Goal: Information Seeking & Learning: Learn about a topic

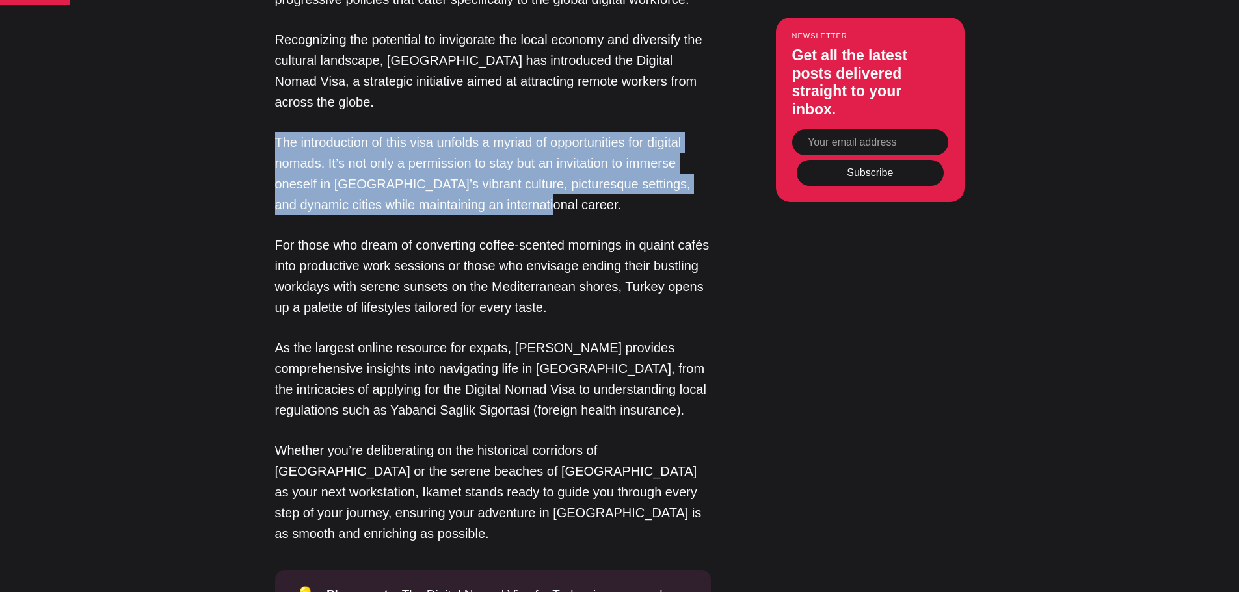
drag, startPoint x: 510, startPoint y: 206, endPoint x: 277, endPoint y: 142, distance: 241.4
click at [277, 142] on p "The introduction of this visa unfolds a myriad of opportunities for digital nom…" at bounding box center [493, 173] width 436 height 83
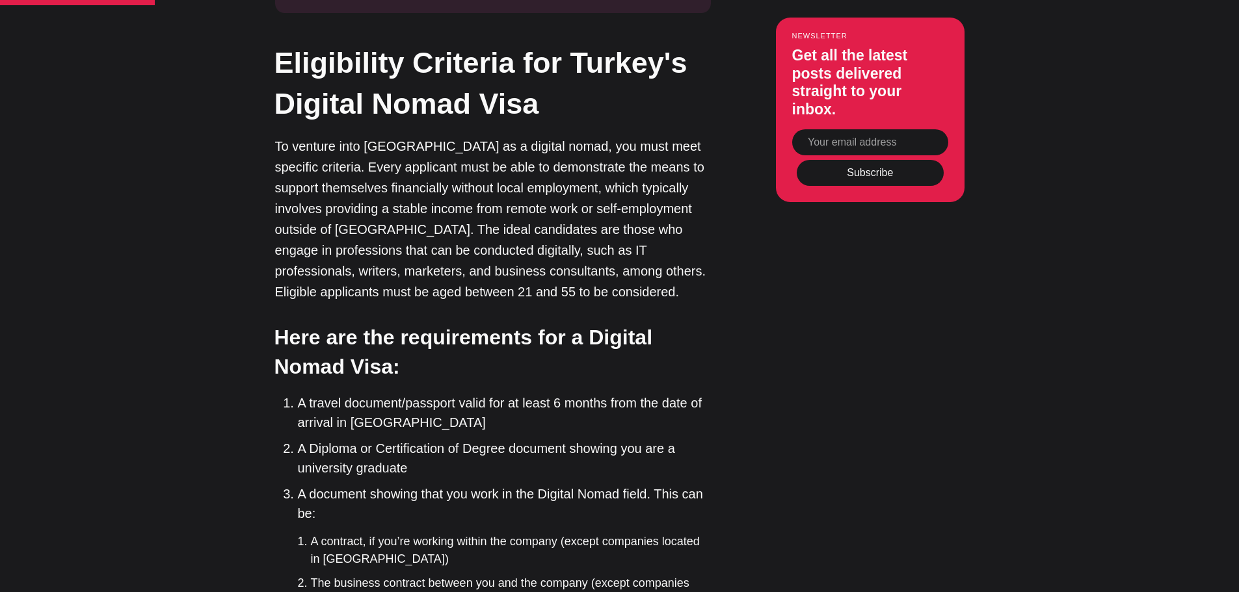
scroll to position [1886, 0]
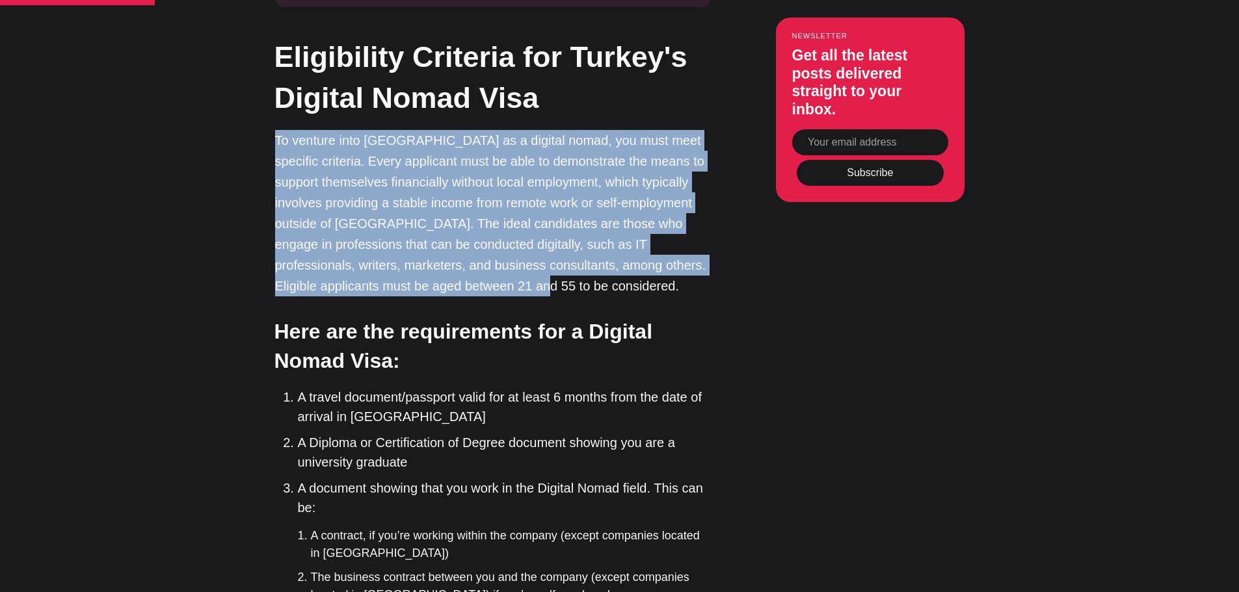
drag, startPoint x: 273, startPoint y: 120, endPoint x: 517, endPoint y: 275, distance: 289.2
click at [517, 275] on p "To venture into [GEOGRAPHIC_DATA] as a digital nomad, you must meet specific cr…" at bounding box center [493, 213] width 436 height 166
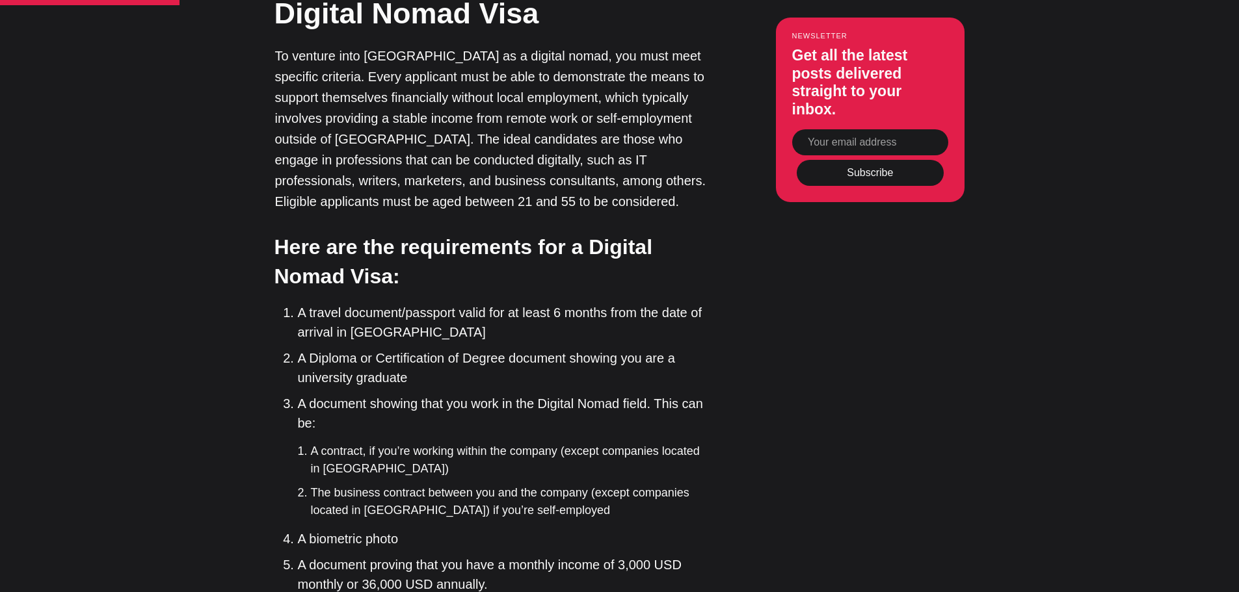
scroll to position [2081, 0]
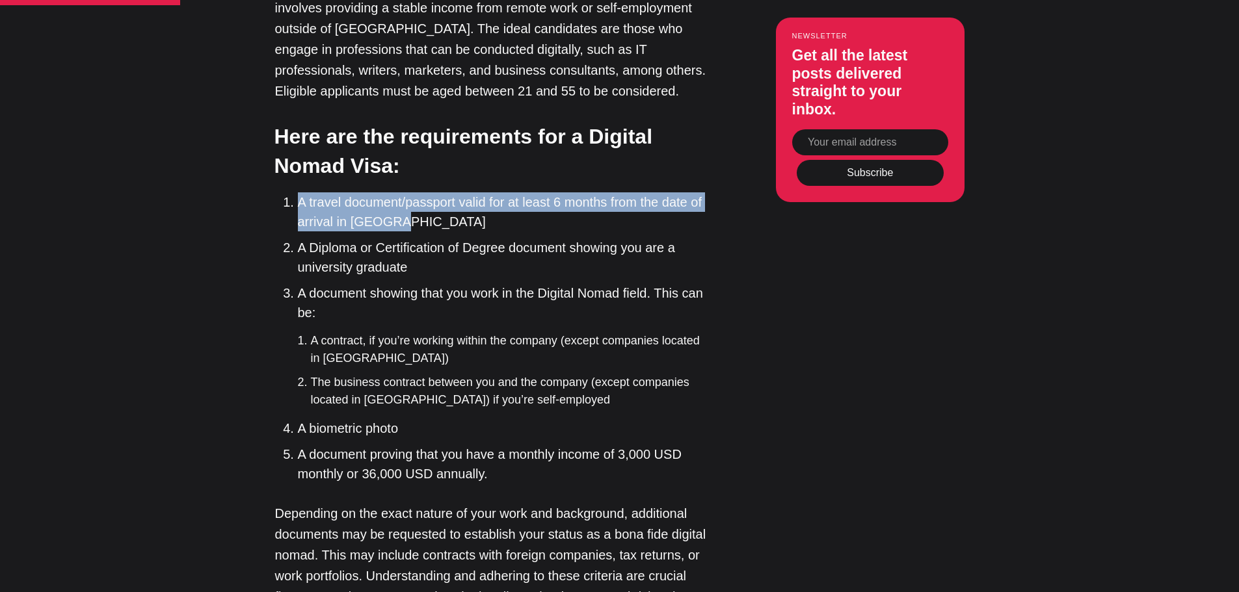
drag, startPoint x: 276, startPoint y: 183, endPoint x: 522, endPoint y: 207, distance: 247.0
click at [522, 207] on li "A travel document/passport valid for at least 6 months from the date of arrival…" at bounding box center [504, 212] width 413 height 39
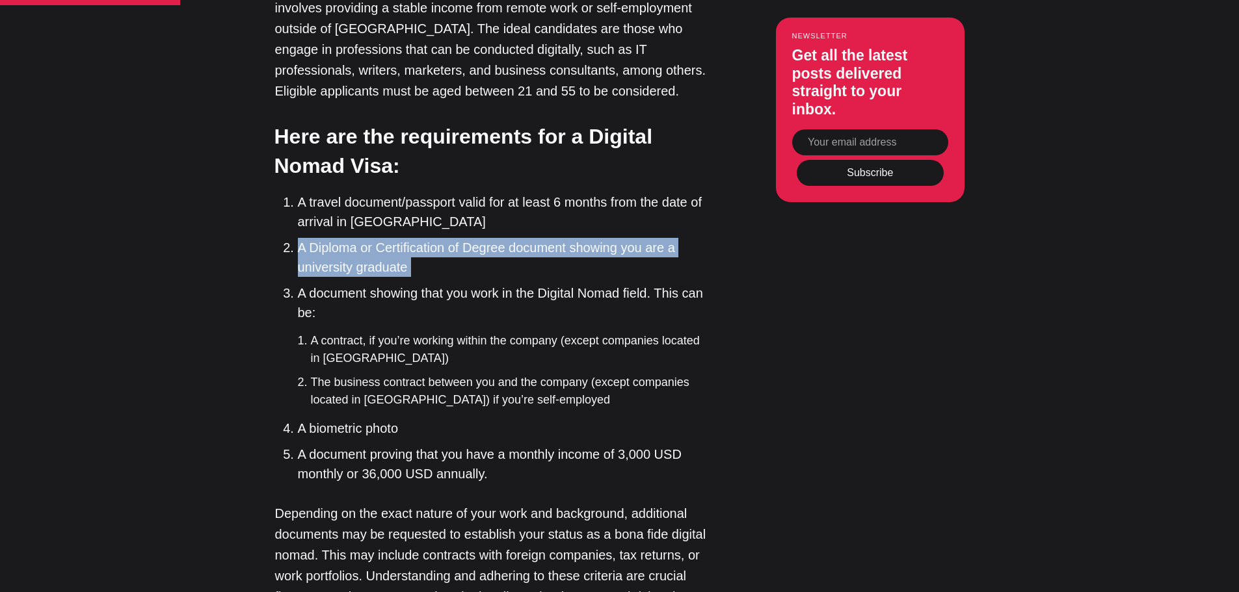
drag, startPoint x: 273, startPoint y: 227, endPoint x: 512, endPoint y: 259, distance: 242.1
click at [512, 256] on ol "A travel document/passport valid for at least 6 months from the date of arrival…" at bounding box center [498, 338] width 426 height 291
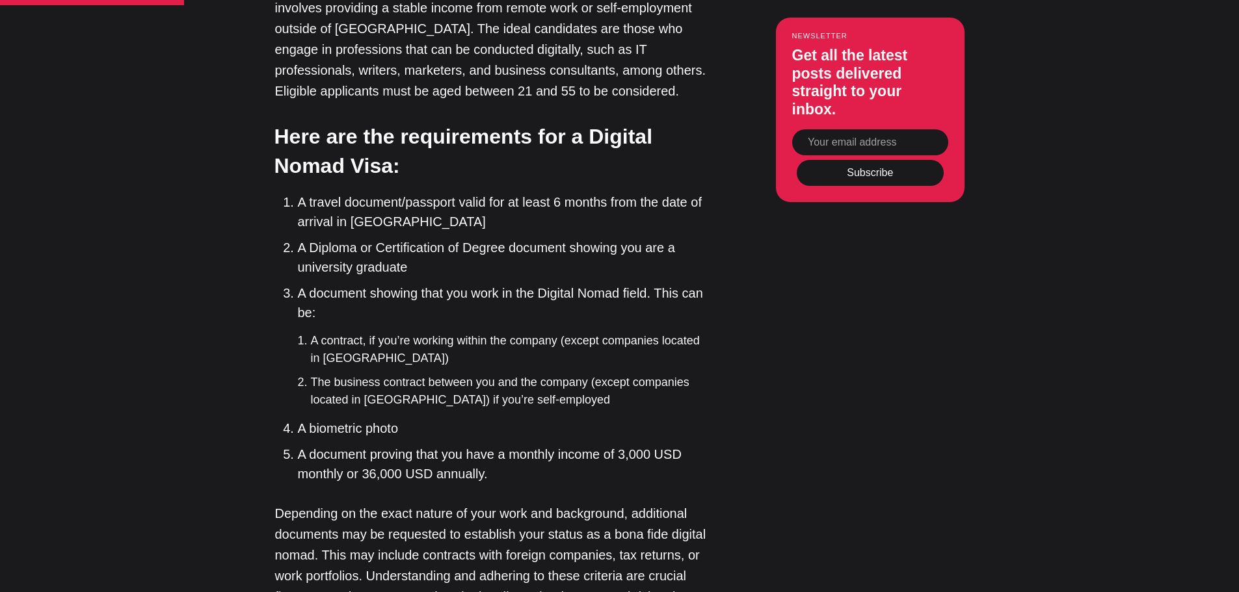
scroll to position [2211, 0]
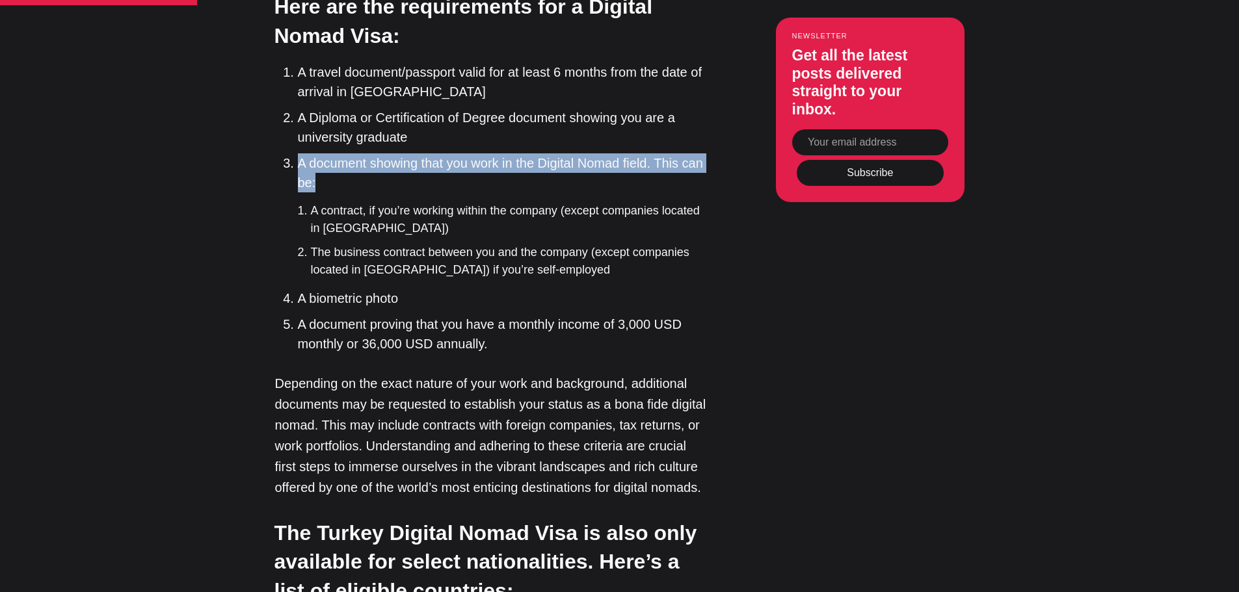
drag, startPoint x: 377, startPoint y: 165, endPoint x: 228, endPoint y: 141, distance: 151.4
drag, startPoint x: 261, startPoint y: 140, endPoint x: 490, endPoint y: 172, distance: 230.6
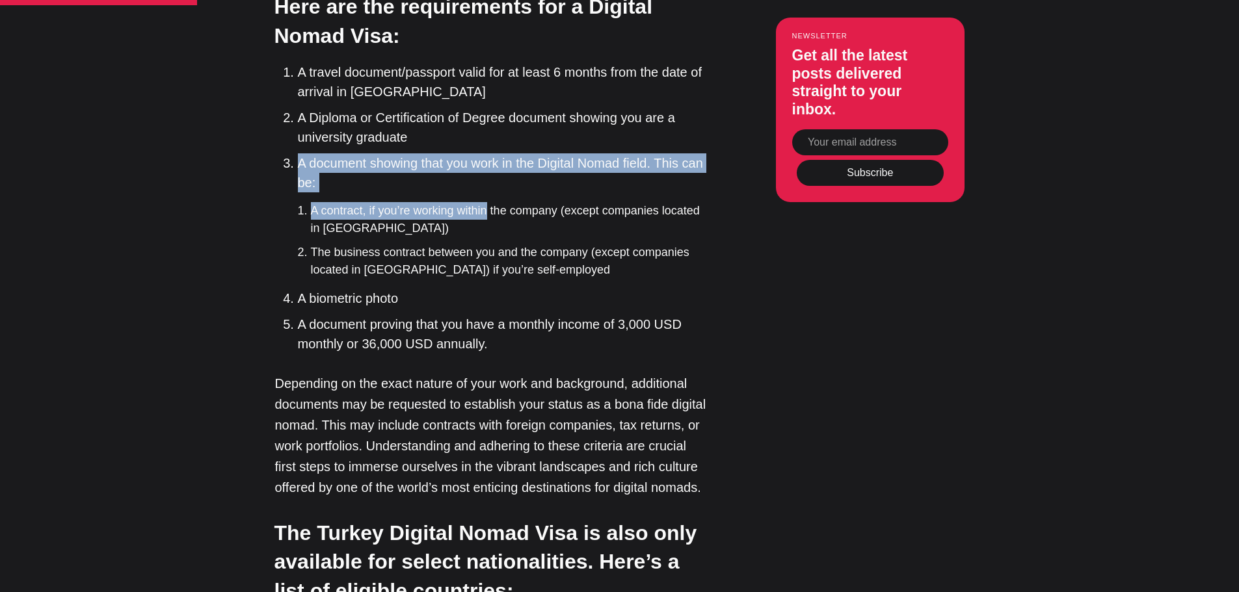
click at [471, 153] on li "A document showing that you work in the Digital Nomad field. This can be: A con…" at bounding box center [504, 216] width 413 height 126
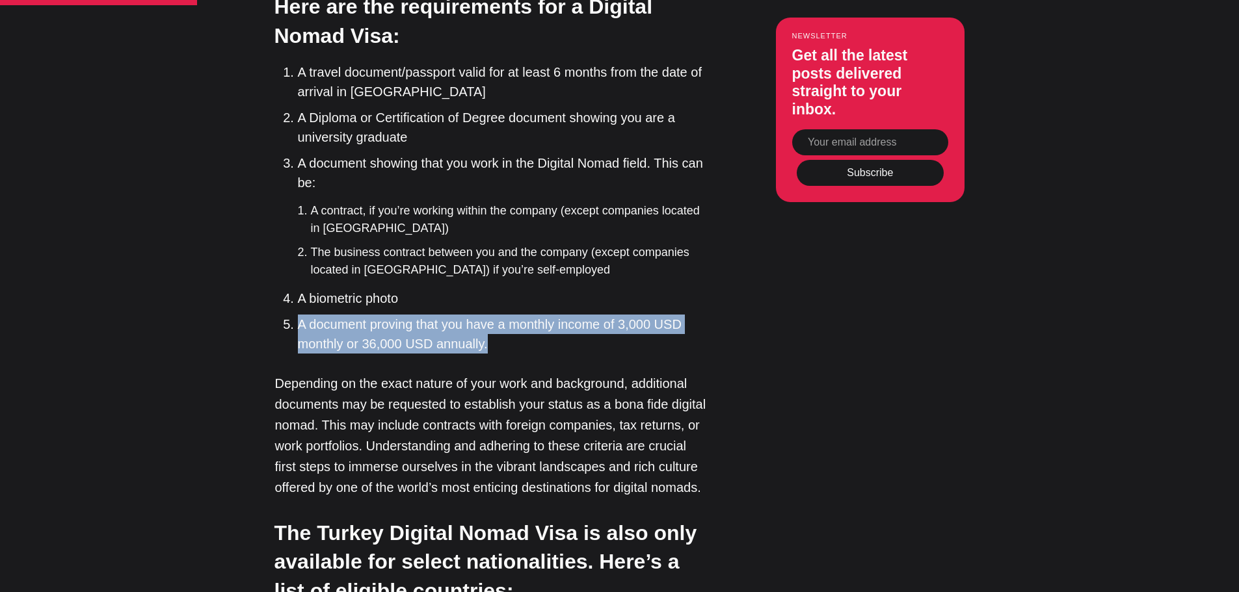
drag, startPoint x: 526, startPoint y: 323, endPoint x: 257, endPoint y: 306, distance: 269.2
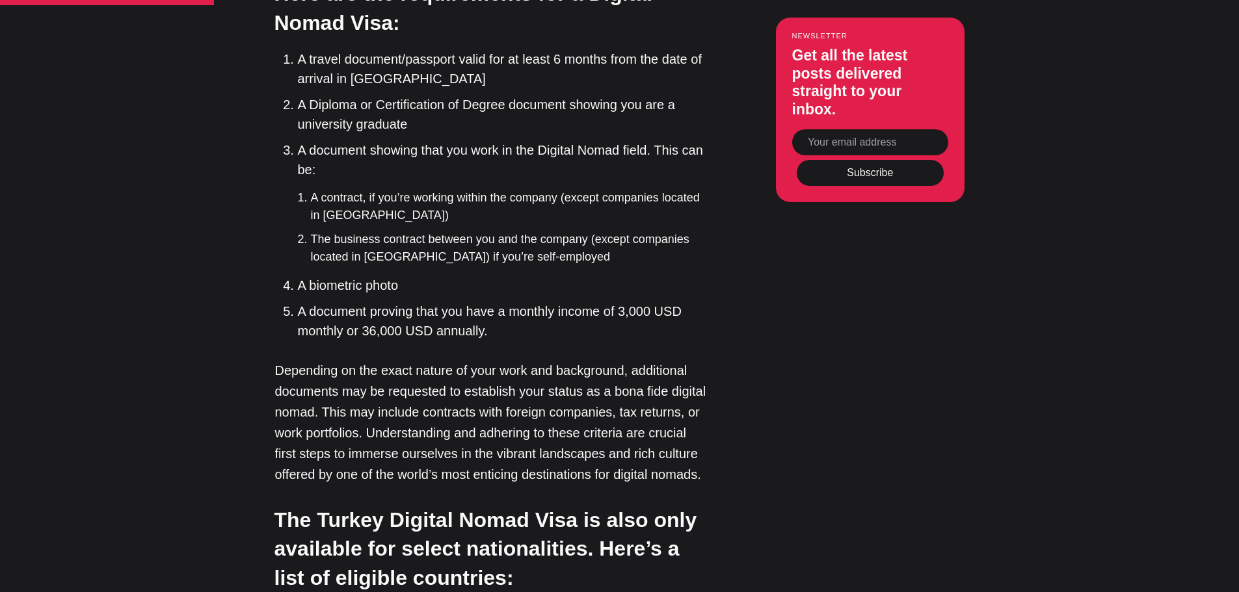
scroll to position [2081, 0]
